Goal: Task Accomplishment & Management: Complete application form

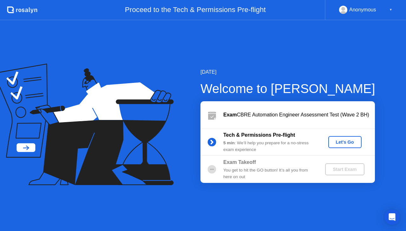
click at [337, 138] on button "Let's Go" at bounding box center [344, 142] width 33 height 12
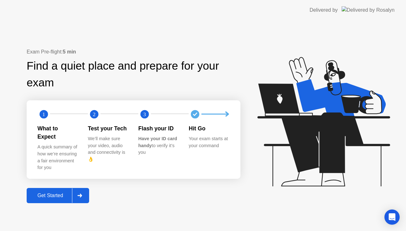
click at [67, 193] on div "Get Started" at bounding box center [50, 196] width 43 height 6
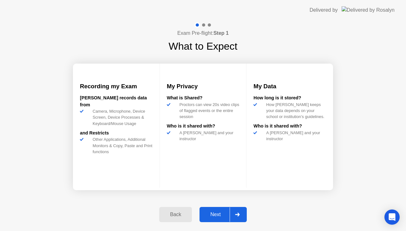
click at [212, 212] on div "Next" at bounding box center [215, 215] width 28 height 6
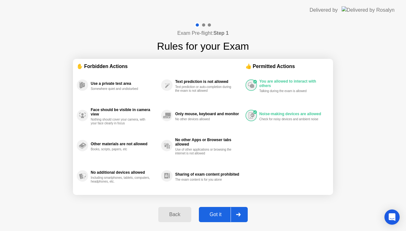
click at [212, 218] on div "Got it" at bounding box center [216, 215] width 30 height 6
select select "**********"
select select "*******"
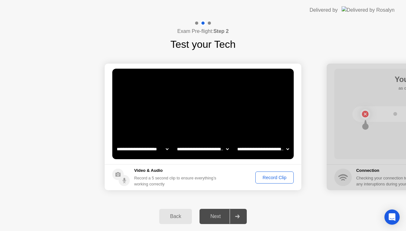
click at [209, 215] on div "Next" at bounding box center [215, 217] width 28 height 6
click at [257, 181] on button "Record Clip" at bounding box center [274, 178] width 38 height 12
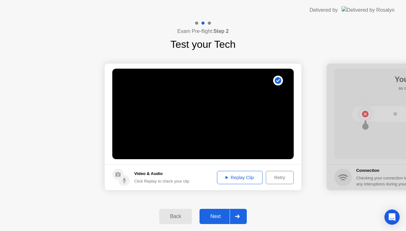
click at [208, 219] on div "Next" at bounding box center [215, 217] width 28 height 6
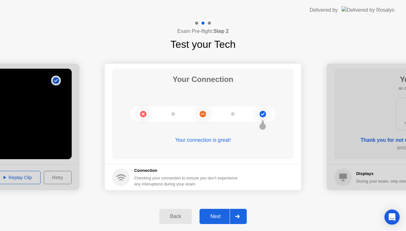
click at [208, 219] on div "Next" at bounding box center [215, 217] width 28 height 6
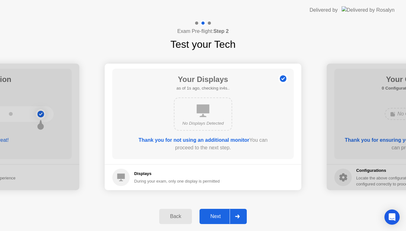
click at [208, 219] on div "Next" at bounding box center [215, 217] width 28 height 6
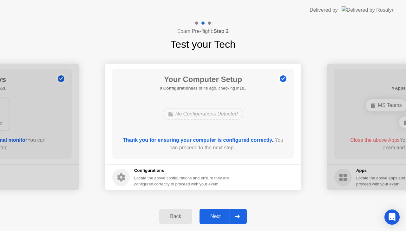
click at [208, 219] on div "Next" at bounding box center [215, 217] width 28 height 6
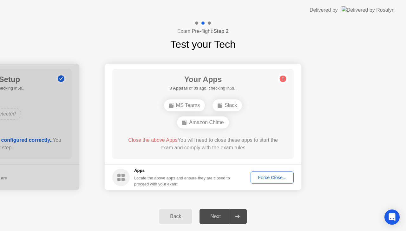
click at [262, 176] on div "Force Close..." at bounding box center [272, 177] width 39 height 5
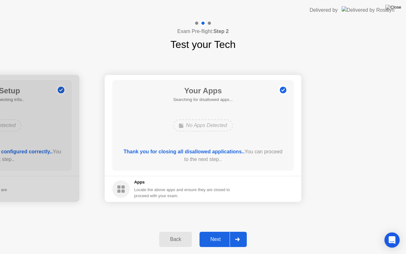
click at [211, 231] on div "Next" at bounding box center [215, 239] width 28 height 6
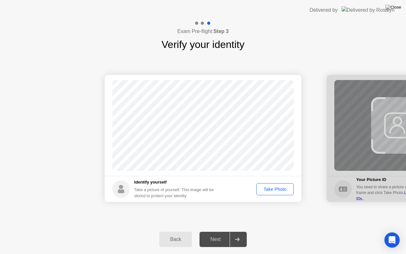
click at [273, 186] on div "Take Photo" at bounding box center [274, 188] width 33 height 5
click at [213, 231] on div "Next" at bounding box center [215, 239] width 28 height 6
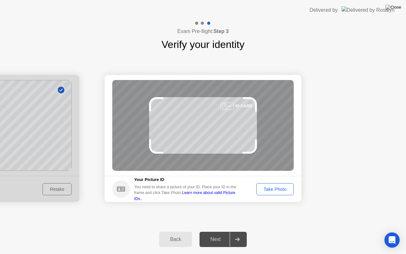
click at [266, 188] on div "Take Photo" at bounding box center [274, 188] width 33 height 5
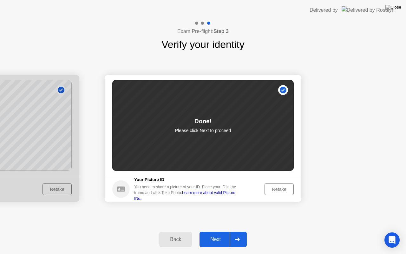
click at [218, 231] on div "Next" at bounding box center [215, 239] width 28 height 6
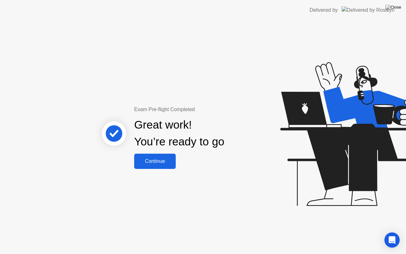
click at [142, 161] on div "Continue" at bounding box center [155, 161] width 38 height 6
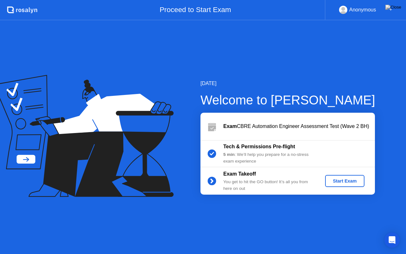
click at [346, 179] on div "Start Exam" at bounding box center [344, 180] width 34 height 5
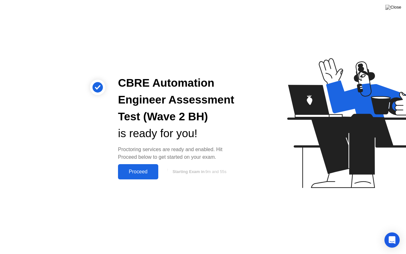
click at [145, 170] on div "Proceed" at bounding box center [138, 172] width 36 height 6
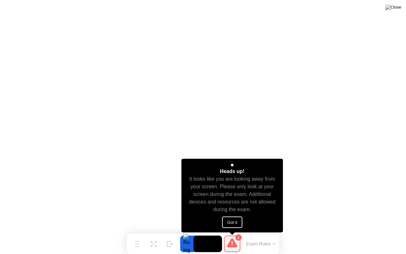
click at [240, 214] on div "Heads up! It looks like you are looking away from your screen. Please only look…" at bounding box center [232, 196] width 102 height 74
click at [238, 216] on button "Got it" at bounding box center [232, 221] width 20 height 11
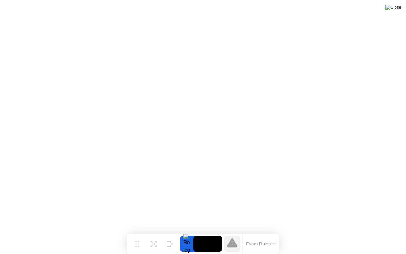
click at [398, 8] on img at bounding box center [393, 7] width 16 height 5
